Goal: Task Accomplishment & Management: Use online tool/utility

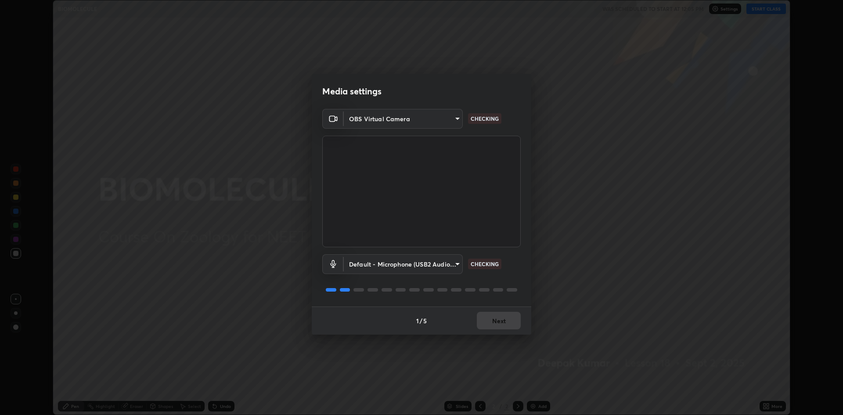
scroll to position [415, 843]
click at [503, 322] on button "Next" at bounding box center [499, 321] width 44 height 18
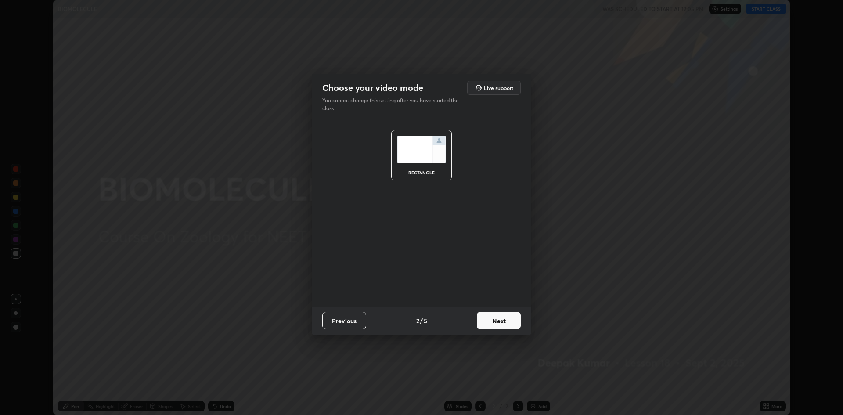
click at [503, 318] on button "Next" at bounding box center [499, 321] width 44 height 18
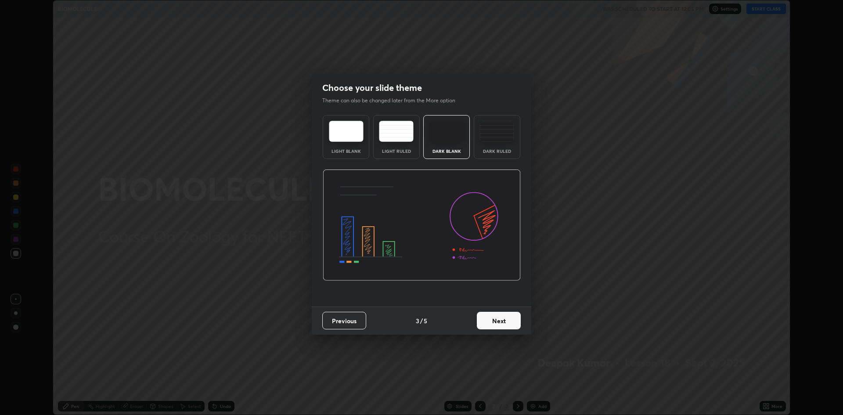
click at [501, 322] on button "Next" at bounding box center [499, 321] width 44 height 18
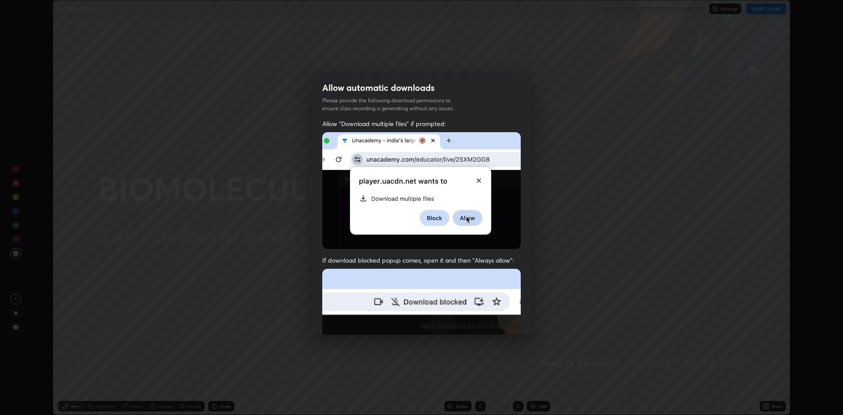
click at [501, 324] on img at bounding box center [421, 365] width 199 height 192
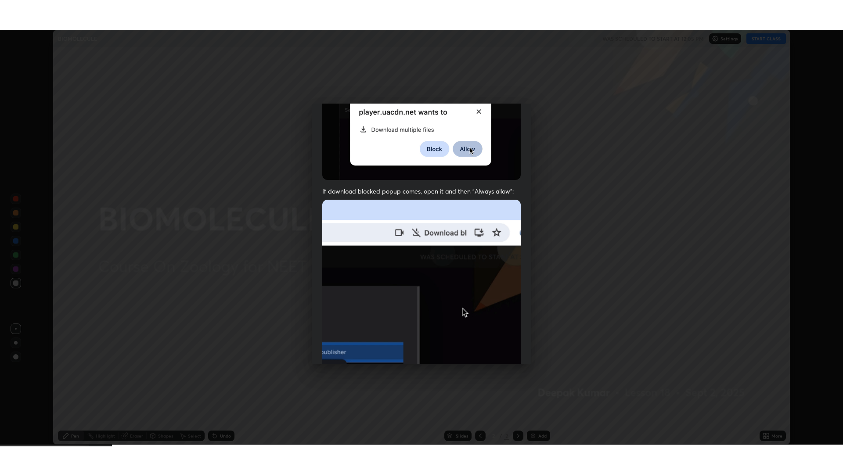
scroll to position [178, 0]
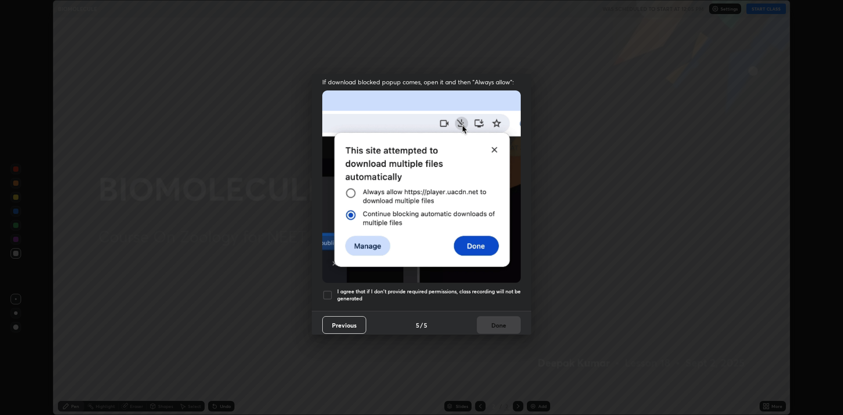
click at [351, 290] on h5 "I agree that if I don't provide required permissions, class recording will not …" at bounding box center [429, 295] width 184 height 14
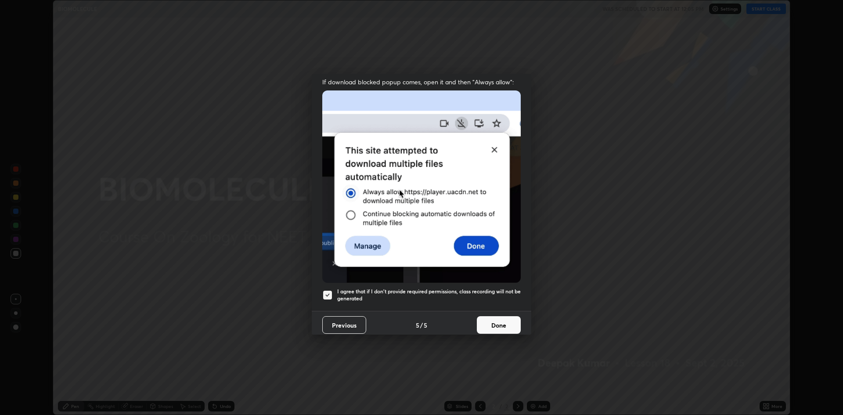
click at [510, 322] on button "Done" at bounding box center [499, 325] width 44 height 18
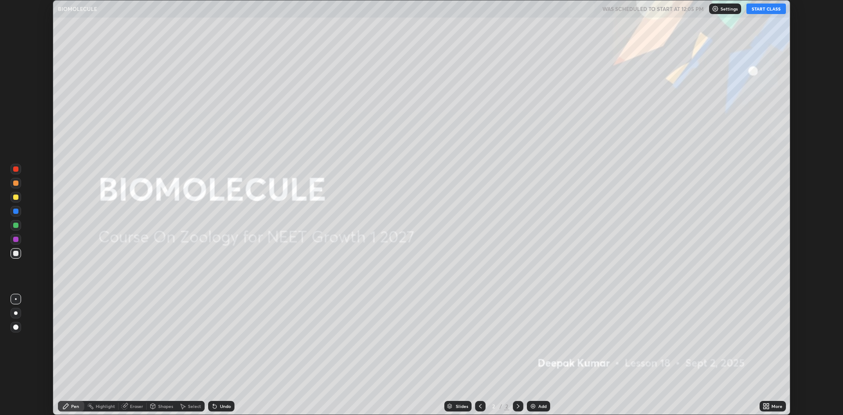
click at [768, 405] on icon at bounding box center [768, 405] width 2 height 2
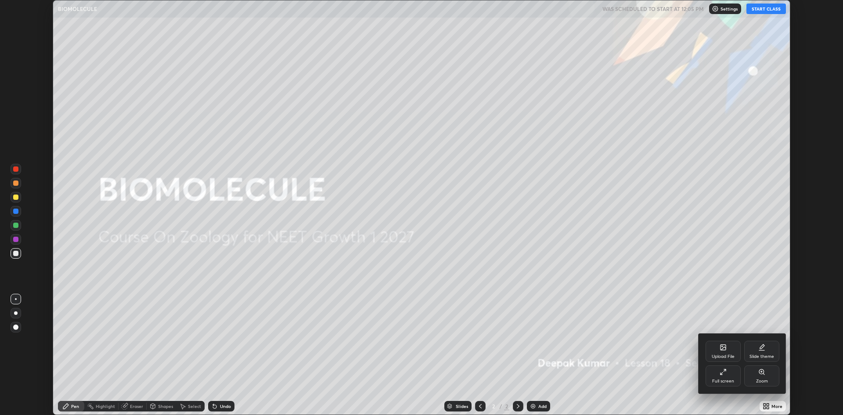
click at [723, 379] on div "Full screen" at bounding box center [724, 381] width 22 height 4
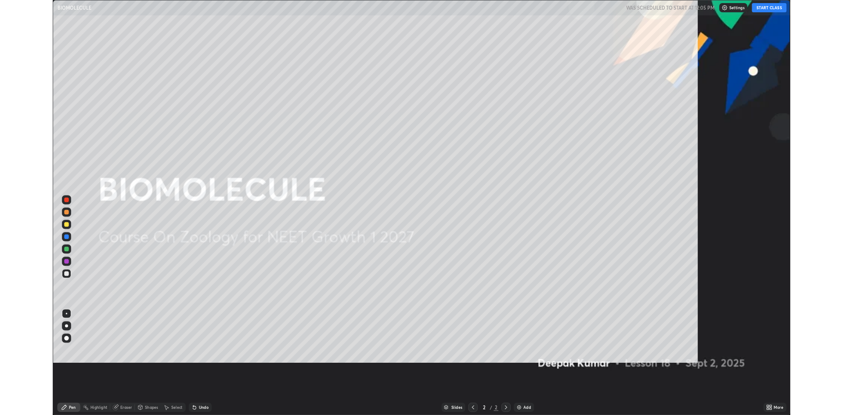
scroll to position [474, 843]
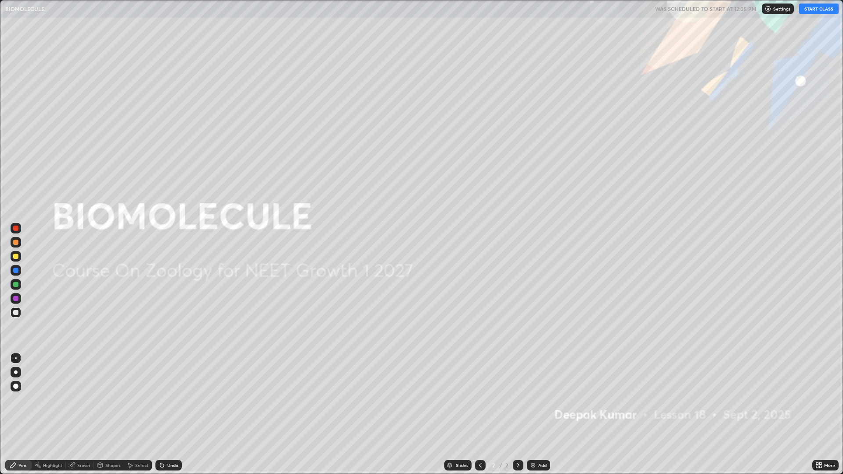
click at [480, 415] on icon at bounding box center [480, 465] width 3 height 4
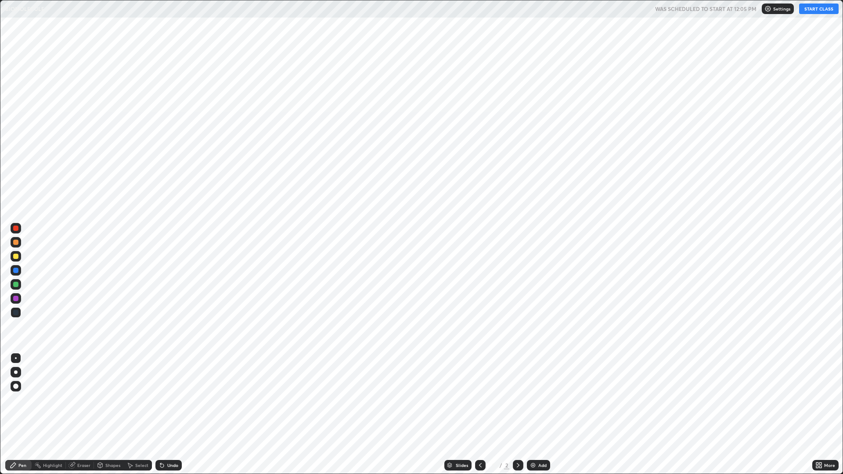
click at [517, 415] on icon at bounding box center [518, 465] width 3 height 4
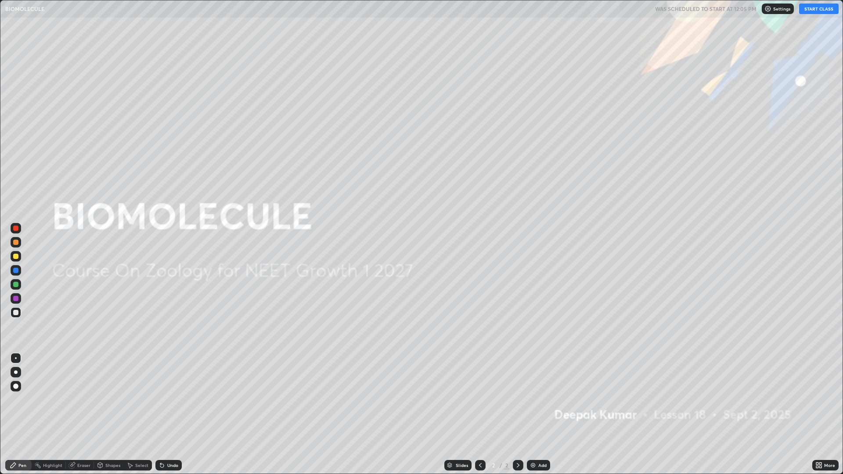
click at [518, 415] on icon at bounding box center [518, 465] width 3 height 4
click at [534, 415] on img at bounding box center [533, 465] width 7 height 7
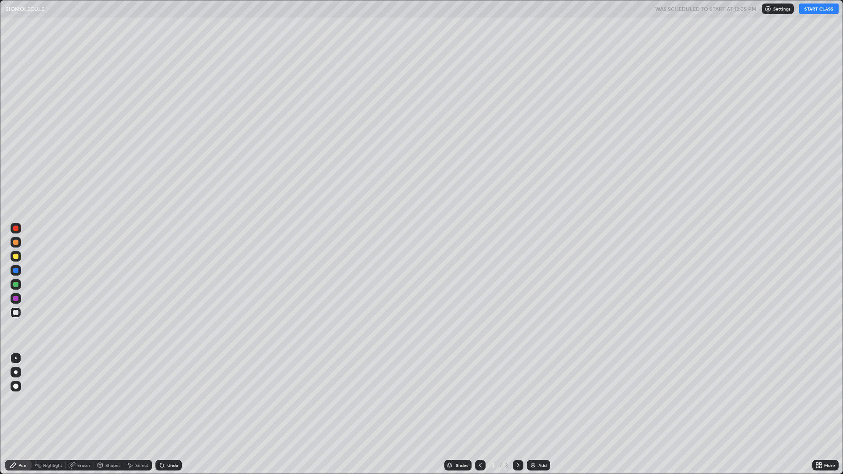
click at [826, 7] on button "START CLASS" at bounding box center [820, 9] width 40 height 11
click at [543, 415] on div "Add" at bounding box center [538, 465] width 23 height 11
click at [537, 415] on div "Add" at bounding box center [538, 465] width 23 height 11
click at [161, 415] on icon at bounding box center [162, 466] width 4 height 4
click at [169, 415] on div "Undo" at bounding box center [172, 465] width 11 height 4
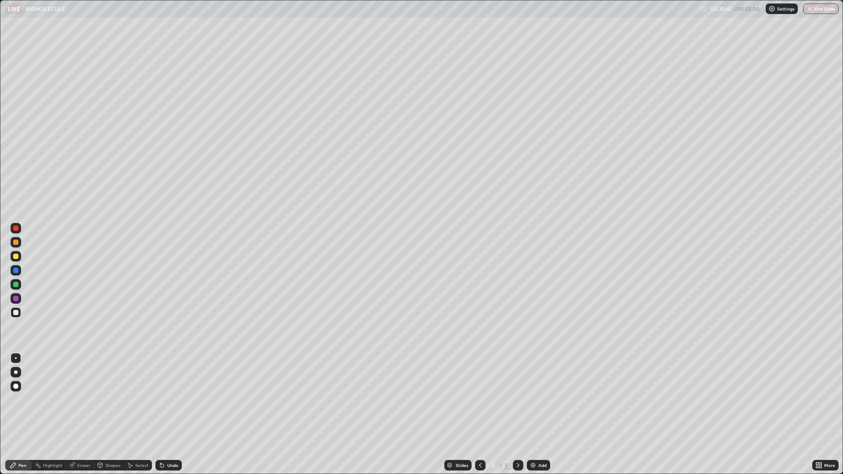
click at [532, 415] on img at bounding box center [533, 465] width 7 height 7
click at [173, 415] on div "Undo" at bounding box center [172, 465] width 11 height 4
click at [164, 415] on div "Undo" at bounding box center [169, 465] width 26 height 11
click at [79, 415] on div "Eraser" at bounding box center [83, 465] width 13 height 4
click at [24, 415] on div "Pen" at bounding box center [18, 465] width 26 height 11
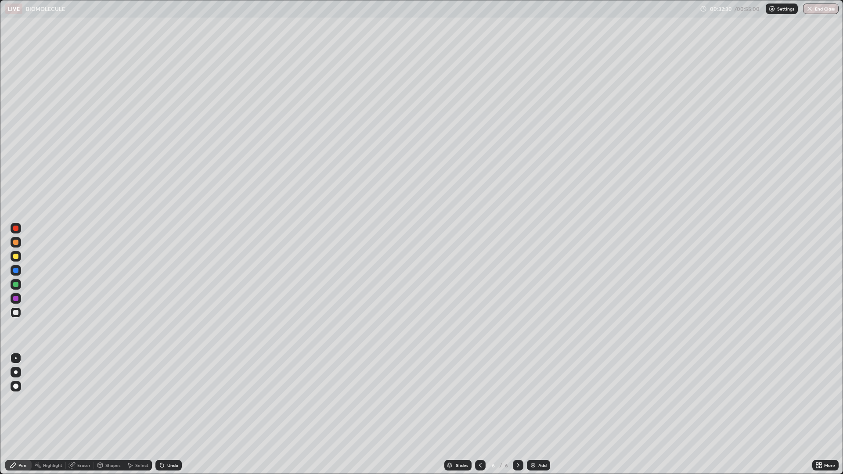
click at [540, 415] on div "Add" at bounding box center [543, 465] width 8 height 4
click at [167, 415] on div "Undo" at bounding box center [172, 465] width 11 height 4
click at [535, 415] on img at bounding box center [533, 465] width 7 height 7
click at [51, 415] on div "Highlight" at bounding box center [49, 465] width 34 height 11
click at [163, 415] on icon at bounding box center [162, 466] width 4 height 4
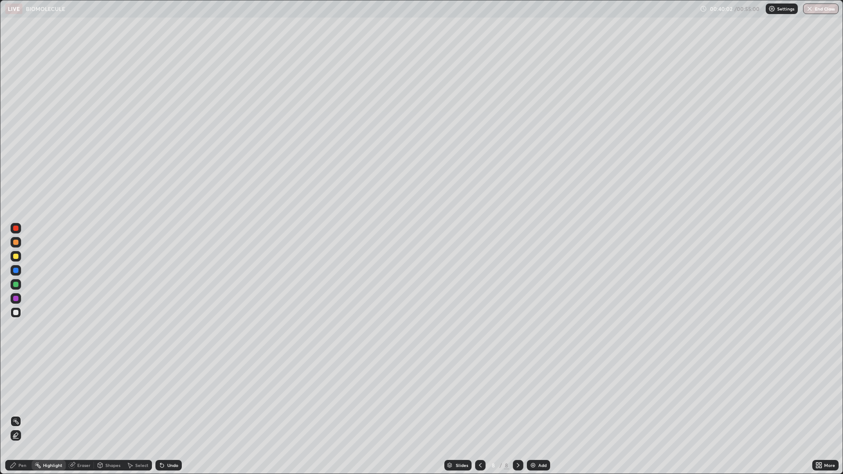
click at [79, 415] on div "Eraser" at bounding box center [83, 465] width 13 height 4
click at [25, 415] on div "Pen" at bounding box center [22, 465] width 8 height 4
click at [167, 415] on div "Undo" at bounding box center [172, 465] width 11 height 4
click at [479, 415] on icon at bounding box center [480, 465] width 7 height 7
click at [480, 415] on icon at bounding box center [480, 465] width 7 height 7
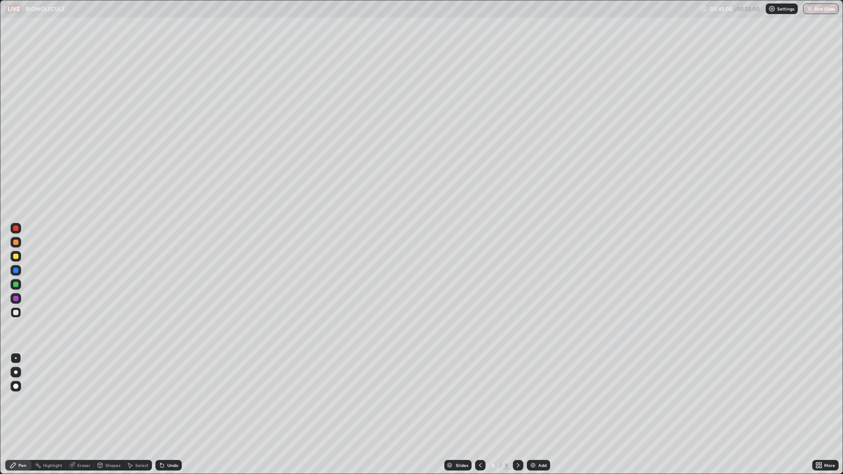
click at [521, 415] on div at bounding box center [518, 465] width 11 height 11
click at [539, 415] on div "Add" at bounding box center [543, 465] width 8 height 4
click at [163, 415] on icon at bounding box center [162, 465] width 7 height 7
click at [167, 415] on div "Undo" at bounding box center [172, 465] width 11 height 4
click at [170, 415] on div "Undo" at bounding box center [169, 465] width 26 height 11
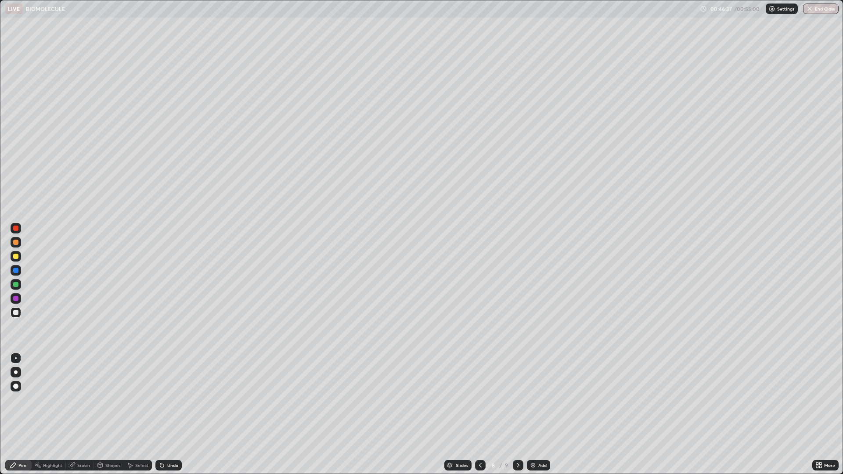
click at [170, 415] on div "Undo" at bounding box center [169, 465] width 26 height 11
click at [171, 415] on div "Undo" at bounding box center [169, 465] width 26 height 11
click at [172, 415] on div "Undo" at bounding box center [169, 465] width 26 height 11
click at [477, 415] on icon at bounding box center [480, 465] width 7 height 7
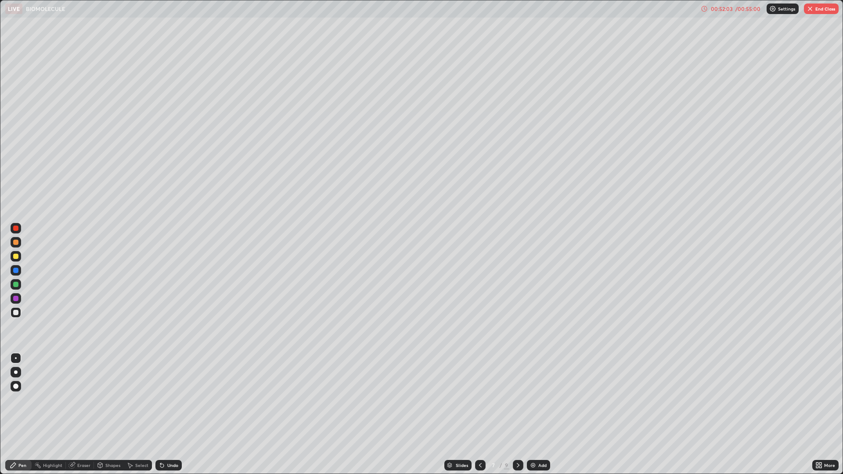
click at [480, 415] on icon at bounding box center [480, 465] width 7 height 7
click at [518, 415] on icon at bounding box center [518, 465] width 3 height 4
click at [518, 415] on icon at bounding box center [518, 465] width 7 height 7
click at [79, 415] on div "Eraser" at bounding box center [83, 465] width 13 height 4
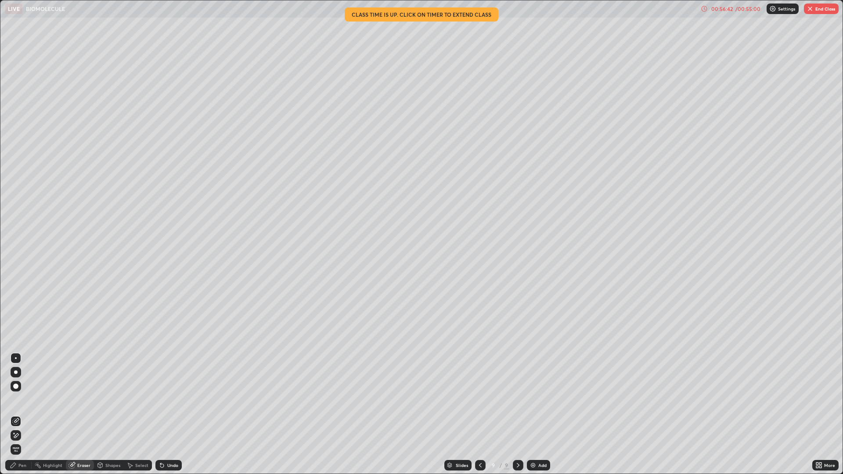
click at [25, 415] on div "Pen" at bounding box center [22, 465] width 8 height 4
click at [46, 415] on div "Highlight" at bounding box center [49, 465] width 34 height 11
click at [24, 415] on div "Pen" at bounding box center [18, 465] width 26 height 11
click at [80, 415] on div "Eraser" at bounding box center [83, 465] width 13 height 4
click at [25, 415] on div "Pen" at bounding box center [18, 465] width 26 height 11
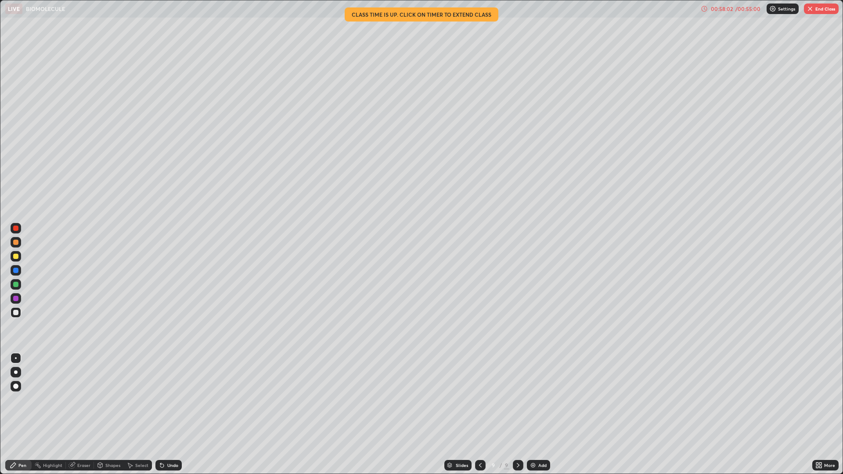
click at [817, 11] on button "End Class" at bounding box center [821, 9] width 35 height 11
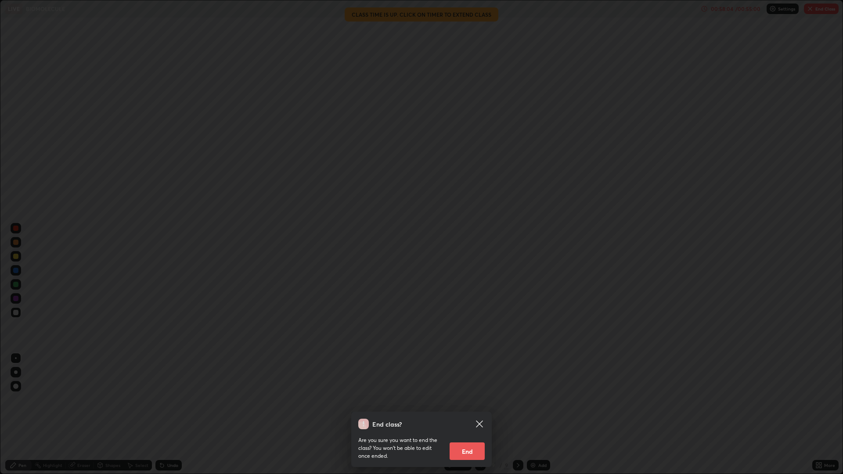
click at [476, 415] on button "End" at bounding box center [467, 452] width 35 height 18
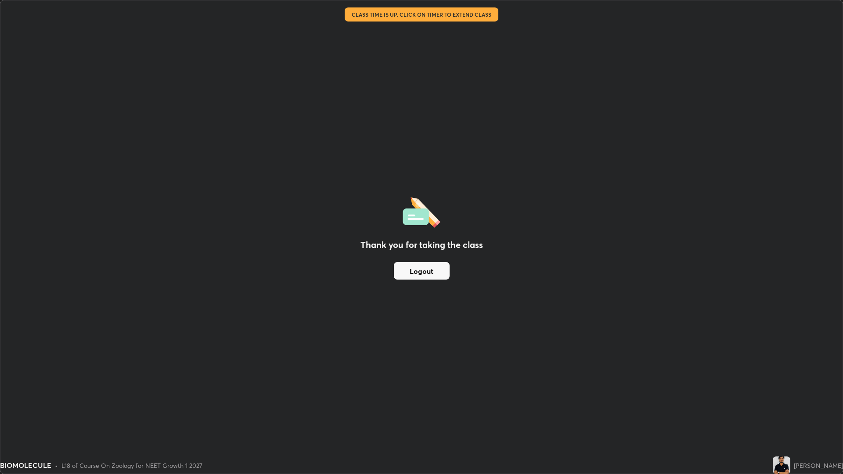
click at [426, 269] on button "Logout" at bounding box center [422, 271] width 56 height 18
click at [432, 276] on button "Logout" at bounding box center [422, 271] width 56 height 18
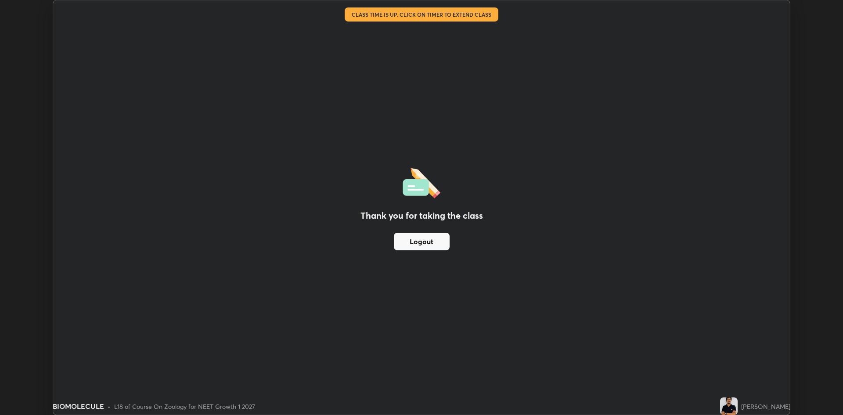
scroll to position [43516, 43087]
